Goal: Information Seeking & Learning: Check status

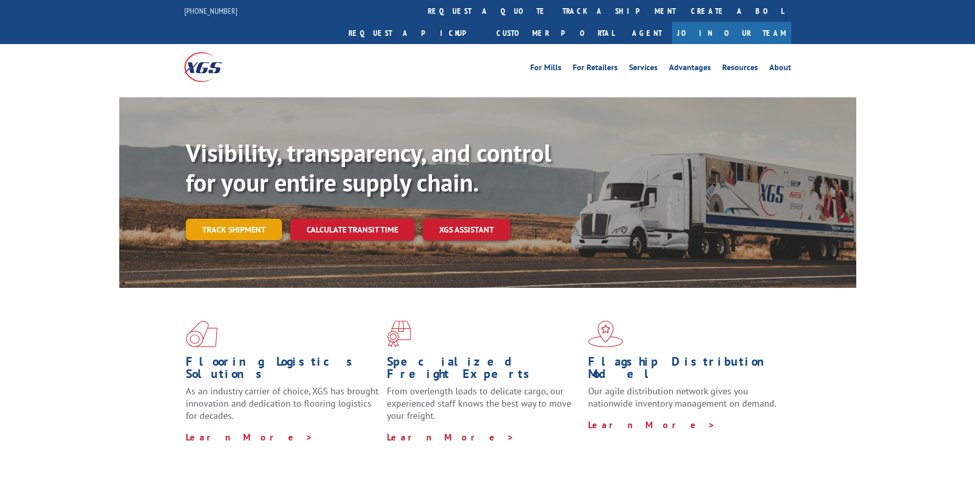
click at [230, 219] on link "Track shipment" at bounding box center [234, 229] width 96 height 21
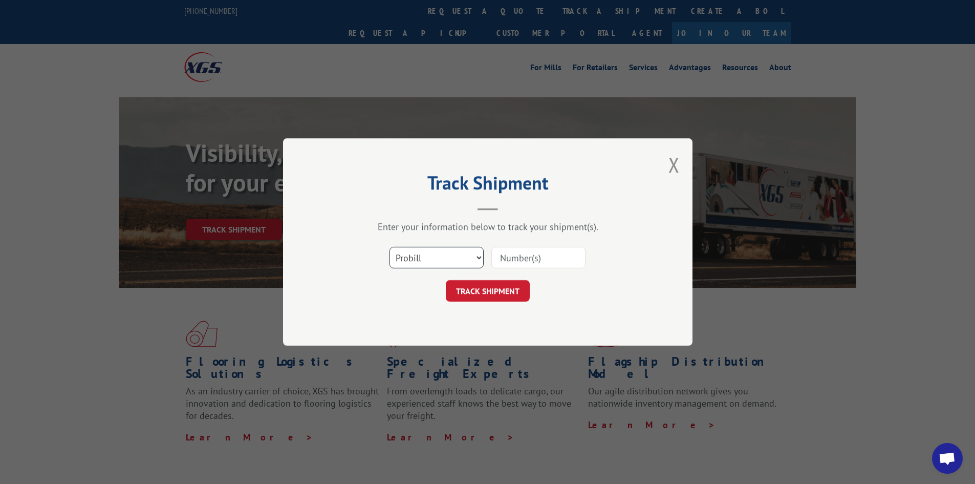
click at [476, 261] on select "Select category... Probill BOL PO" at bounding box center [436, 257] width 94 height 21
select select "po"
click at [389, 247] on select "Select category... Probill BOL PO" at bounding box center [436, 257] width 94 height 21
click at [561, 261] on input at bounding box center [538, 257] width 94 height 21
paste input "52530534"
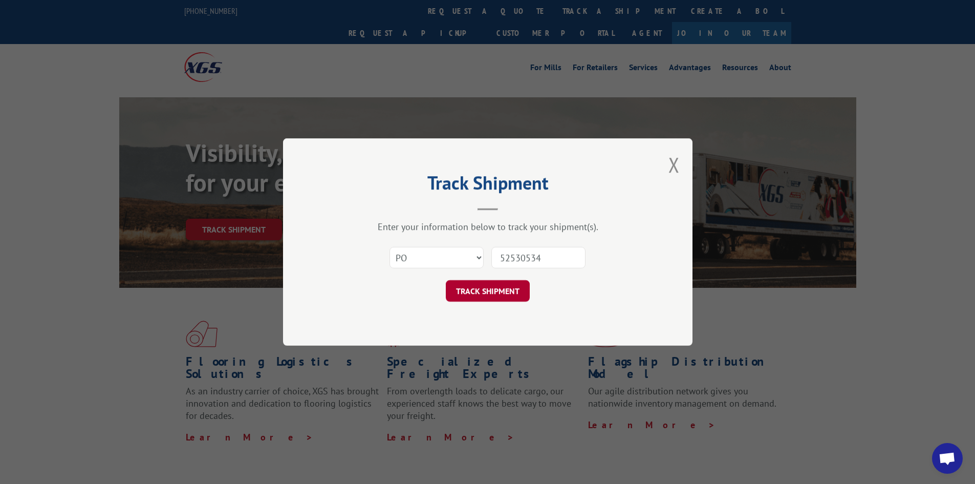
type input "52530534"
click at [494, 288] on button "TRACK SHIPMENT" at bounding box center [488, 290] width 84 height 21
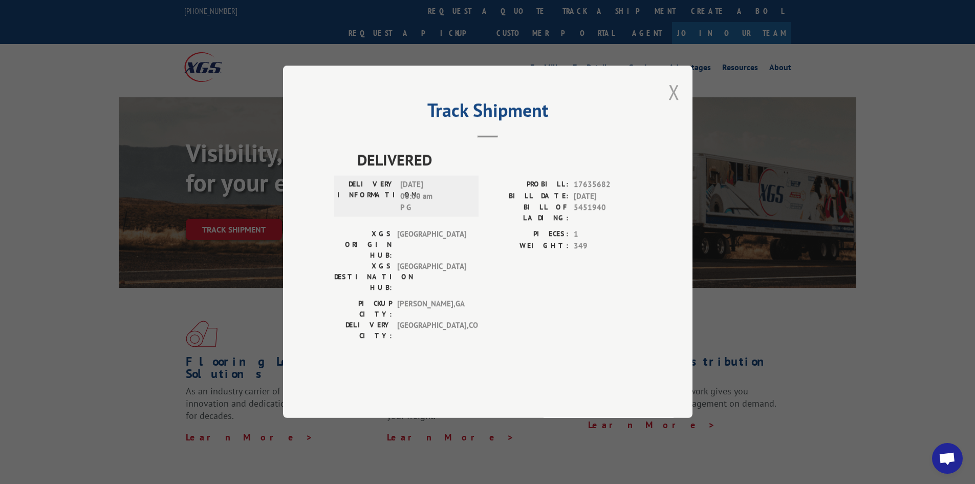
click at [675, 105] on button "Close modal" at bounding box center [673, 91] width 11 height 27
